Goal: Task Accomplishment & Management: Use online tool/utility

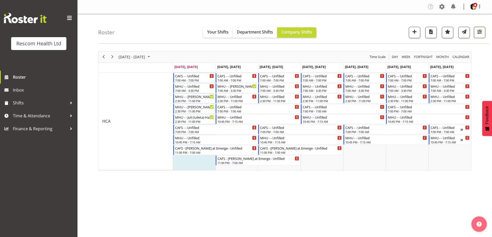
click at [480, 33] on span "button" at bounding box center [479, 31] width 7 height 7
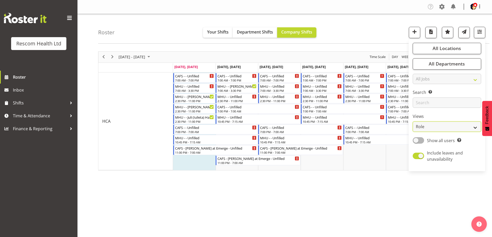
click at [437, 125] on select "Staff Role Shift - Horizontal Shift - Vertical Staff - Location" at bounding box center [447, 127] width 68 height 10
select select "staff"
click at [413, 122] on select "Staff Role Shift - Horizontal Shift - Vertical Staff - Location" at bounding box center [447, 127] width 68 height 10
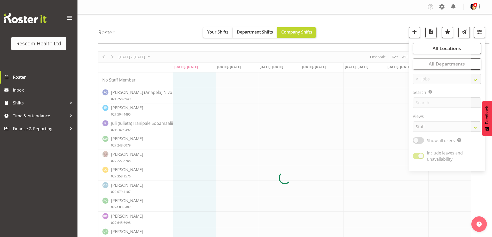
click at [370, 29] on div "Roster Your Shifts Department Shifts Company Shifts All Locations Clear CAFS [G…" at bounding box center [293, 29] width 391 height 30
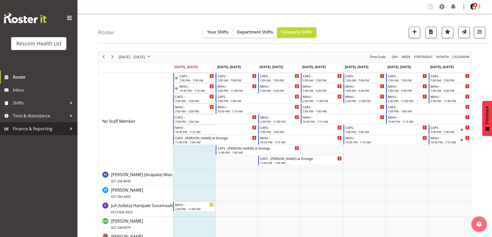
click at [43, 129] on span "Finance & Reporting" at bounding box center [40, 129] width 54 height 8
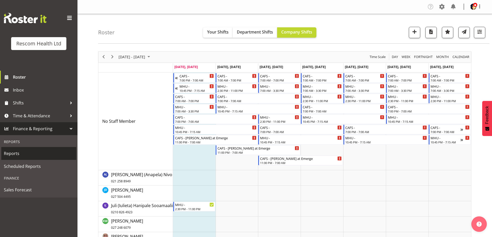
click at [24, 159] on link "Reports" at bounding box center [38, 153] width 75 height 13
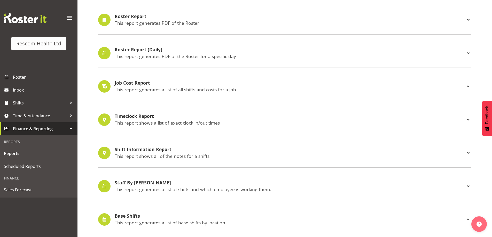
scroll to position [232, 0]
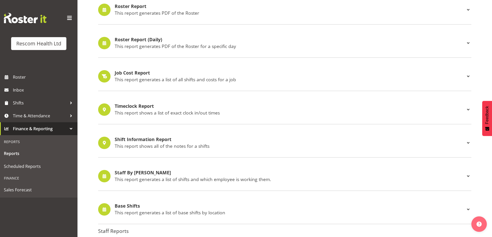
click at [133, 9] on h4 "Roster Report" at bounding box center [290, 6] width 351 height 5
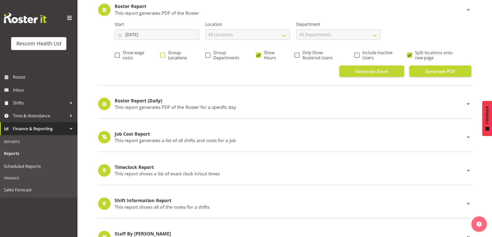
drag, startPoint x: 161, startPoint y: 56, endPoint x: 176, endPoint y: 53, distance: 14.4
click at [162, 55] on span at bounding box center [162, 55] width 5 height 5
click at [162, 55] on input "Group Locations" at bounding box center [161, 54] width 3 height 3
checkbox input "true"
drag, startPoint x: 208, startPoint y: 56, endPoint x: 260, endPoint y: 51, distance: 52.6
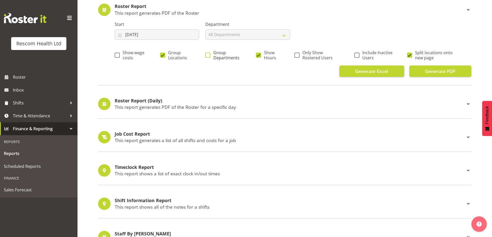
click at [208, 56] on span at bounding box center [207, 55] width 5 height 5
click at [208, 56] on input "Group Departments" at bounding box center [206, 54] width 3 height 3
checkbox input "true"
click at [258, 55] on span at bounding box center [258, 55] width 5 height 5
click at [258, 55] on input "Show Hours" at bounding box center [257, 54] width 3 height 3
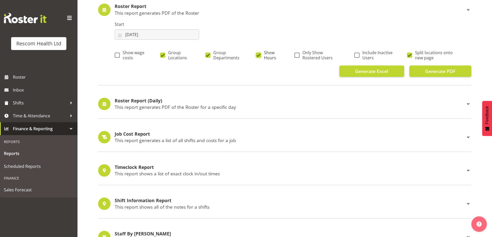
checkbox input "false"
drag, startPoint x: 297, startPoint y: 56, endPoint x: 403, endPoint y: 46, distance: 106.6
click at [299, 56] on span at bounding box center [296, 55] width 5 height 5
click at [298, 56] on input "Only Show Rostered Users" at bounding box center [295, 54] width 3 height 3
checkbox input "true"
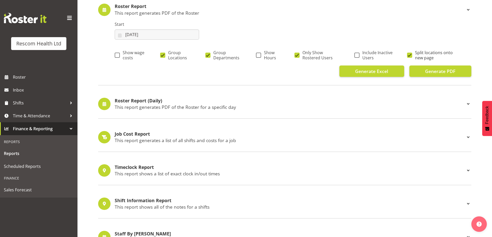
drag, startPoint x: 408, startPoint y: 54, endPoint x: 430, endPoint y: 63, distance: 23.5
click at [409, 54] on span at bounding box center [409, 55] width 5 height 5
click at [409, 54] on input "Split locations onto new page" at bounding box center [408, 54] width 3 height 3
checkbox input "false"
click at [434, 70] on span "Generate PDF" at bounding box center [440, 71] width 30 height 7
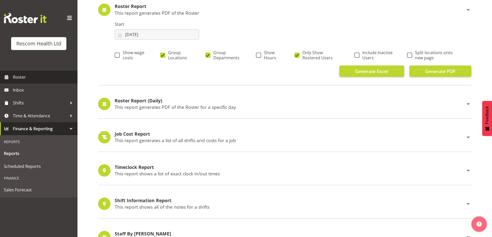
click at [19, 79] on span "Roster" at bounding box center [44, 77] width 62 height 8
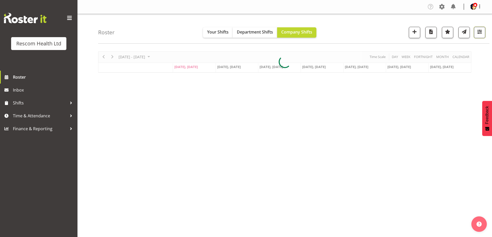
click at [483, 32] on span "button" at bounding box center [479, 31] width 7 height 7
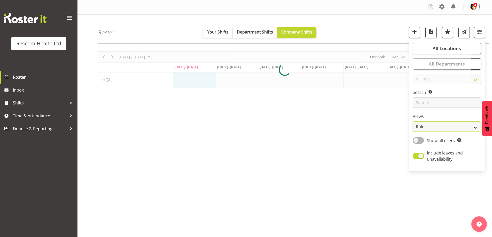
click at [438, 126] on select "Staff Role Shift - Horizontal Shift - Vertical Staff - Location" at bounding box center [447, 127] width 68 height 10
select select "staff"
click at [413, 122] on select "Staff Role Shift - Horizontal Shift - Vertical Staff - Location" at bounding box center [447, 127] width 68 height 10
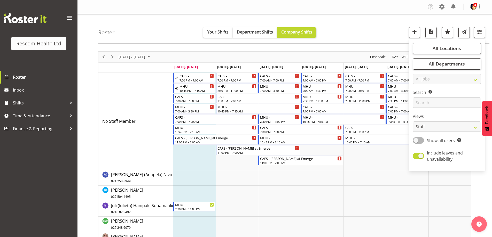
click at [353, 29] on div "Roster Your Shifts Department Shifts Company Shifts All Locations Clear CAFS [G…" at bounding box center [293, 29] width 391 height 30
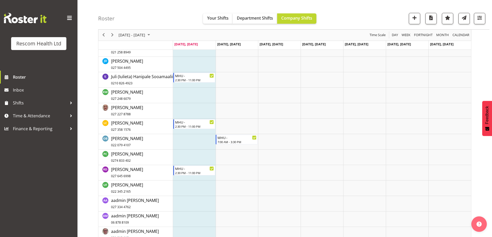
scroll to position [103, 0]
